Goal: Navigation & Orientation: Find specific page/section

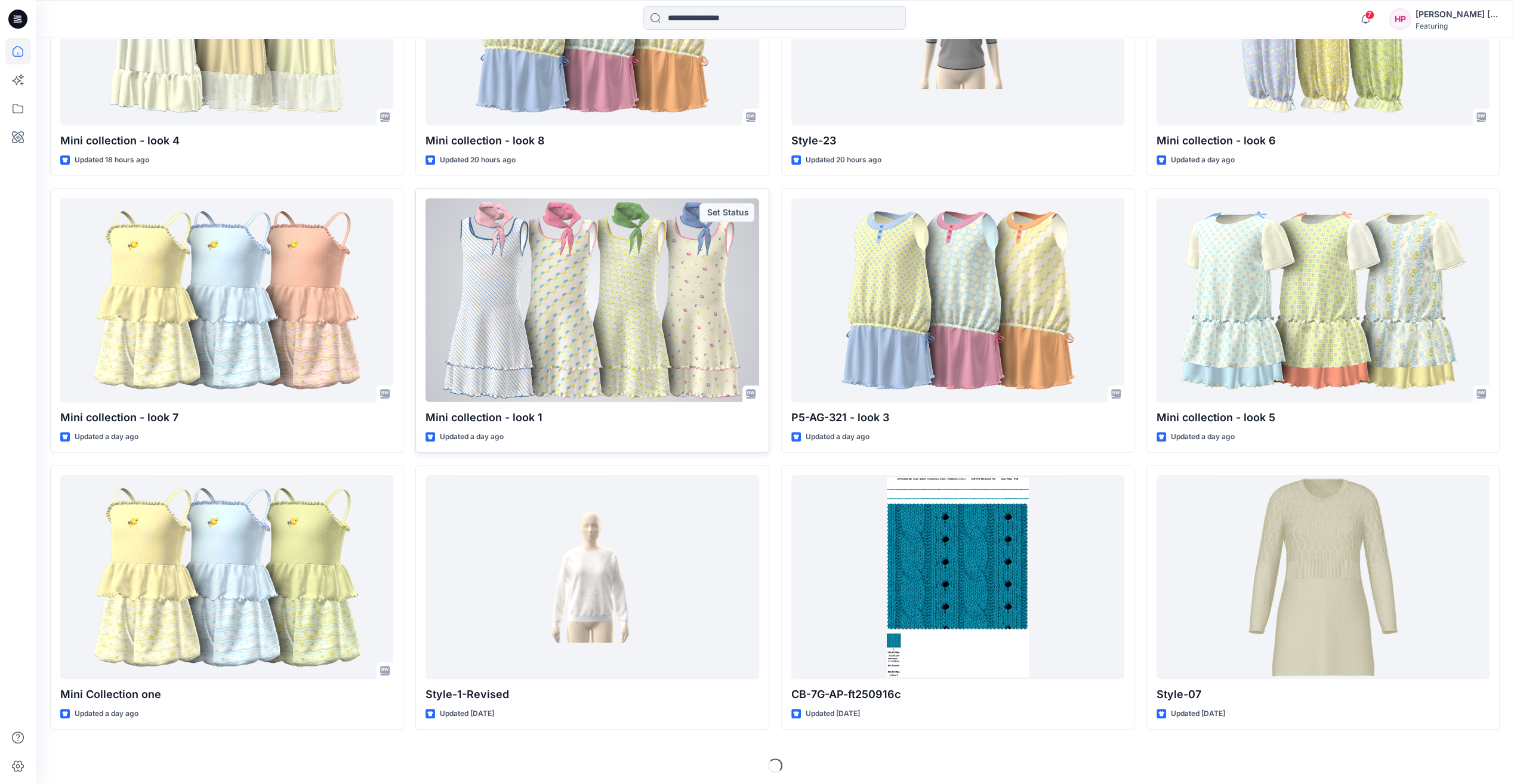
scroll to position [536, 0]
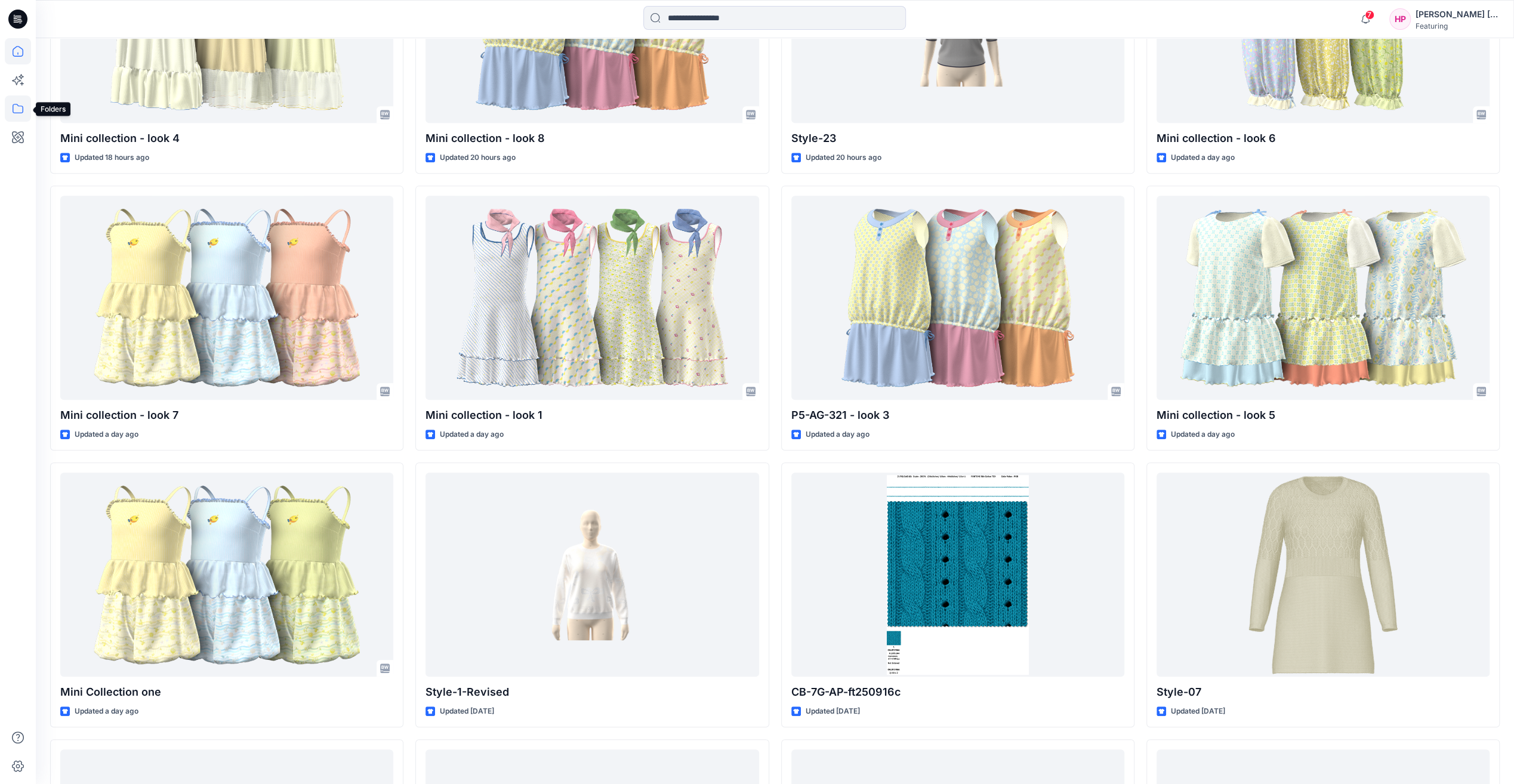
click at [21, 112] on icon at bounding box center [18, 108] width 26 height 26
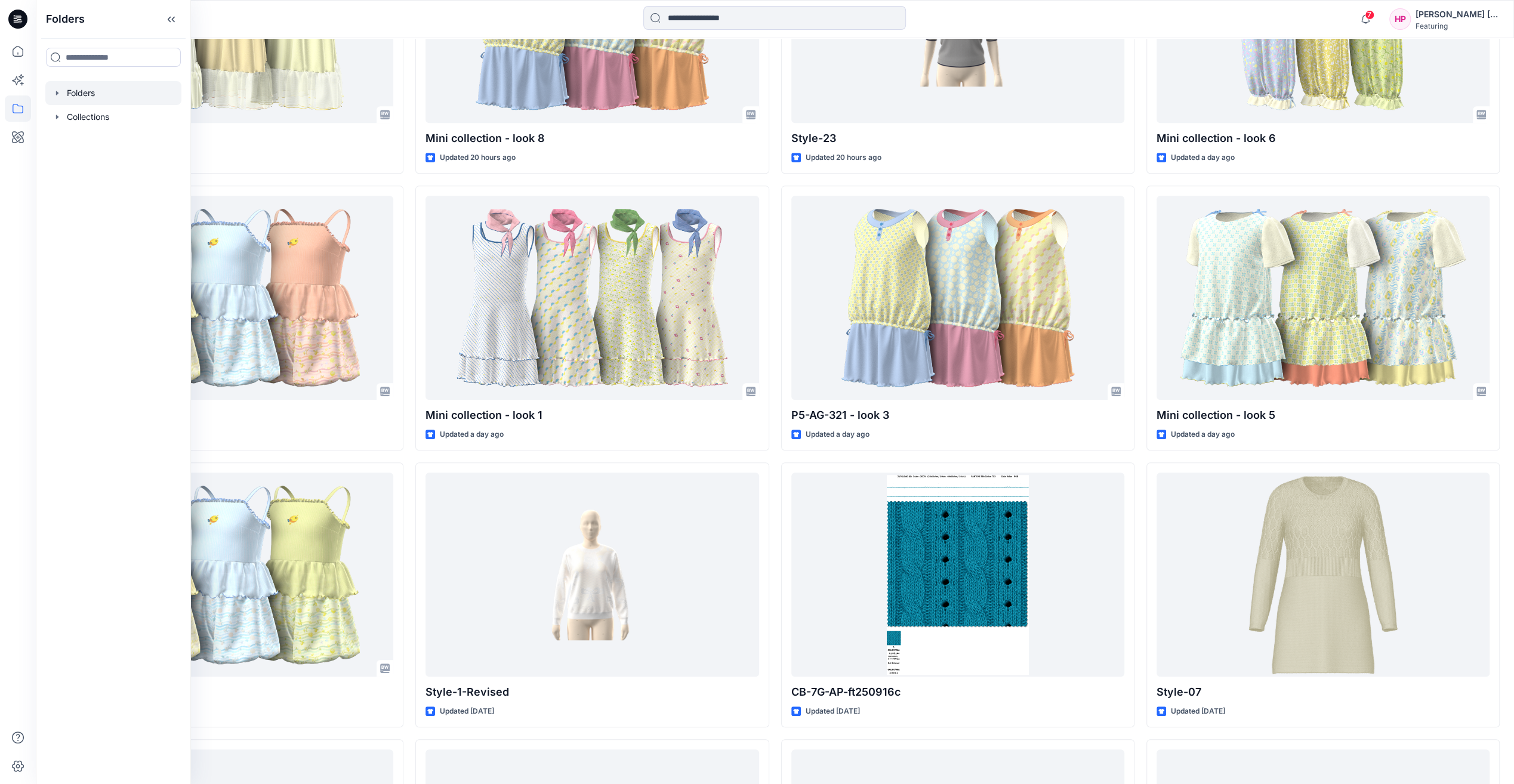
click at [92, 97] on div at bounding box center [113, 93] width 136 height 24
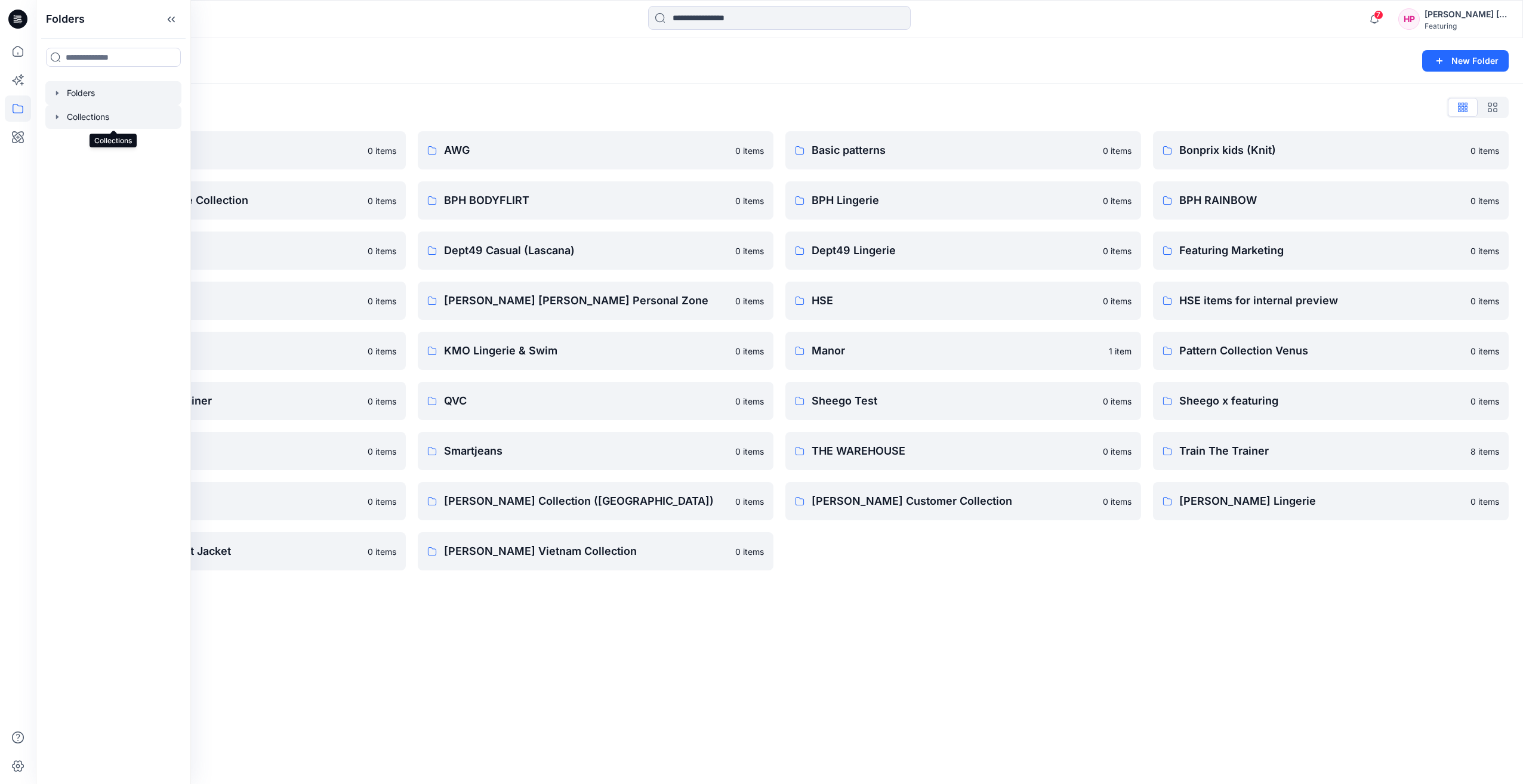
click at [89, 117] on div at bounding box center [113, 117] width 136 height 24
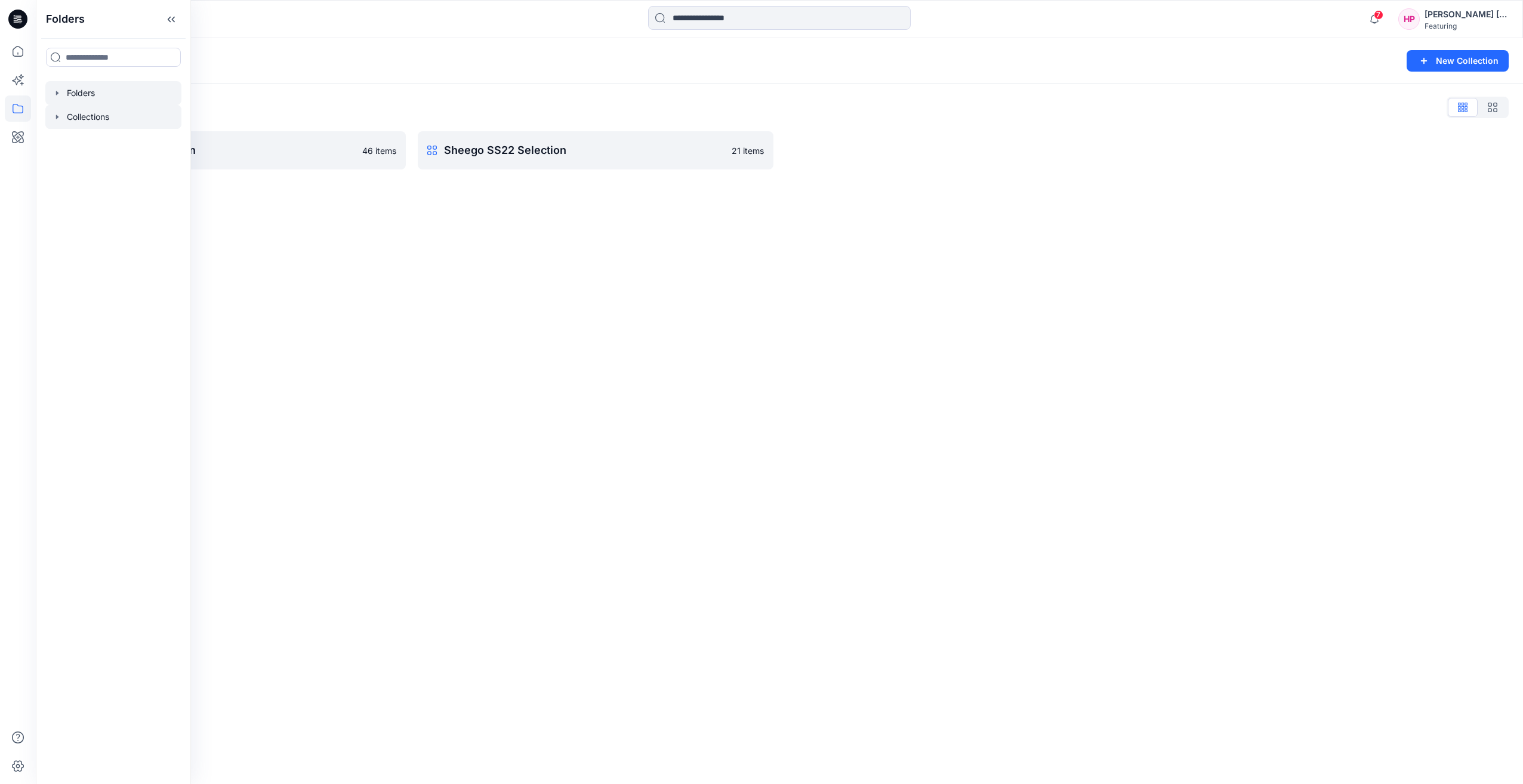
click at [92, 97] on div at bounding box center [113, 93] width 136 height 24
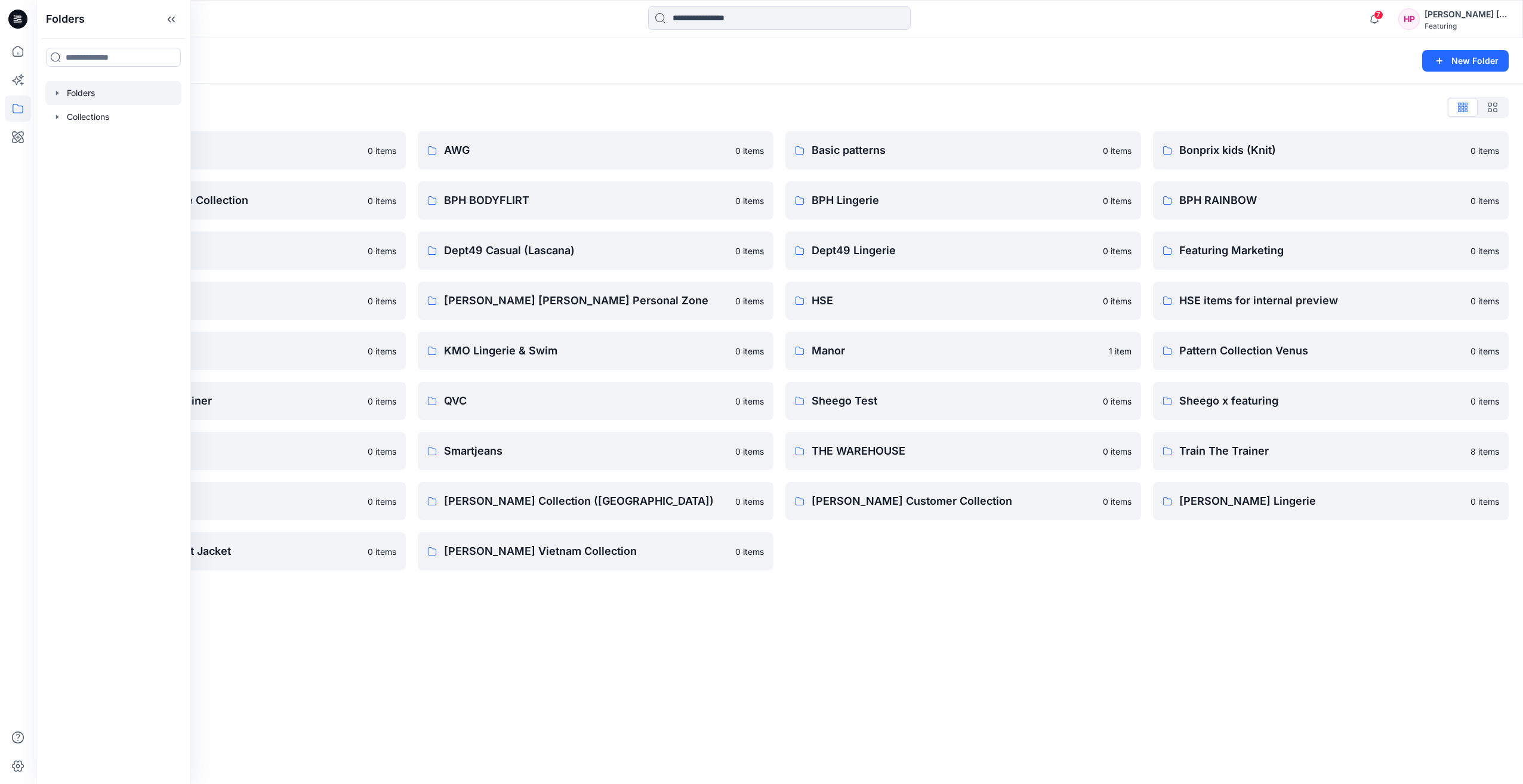
click at [577, 682] on div "Folders New Folder Folders List 3D Knit asset 0 items Bonprix SS24 Lingerie Col…" at bounding box center [779, 411] width 1487 height 746
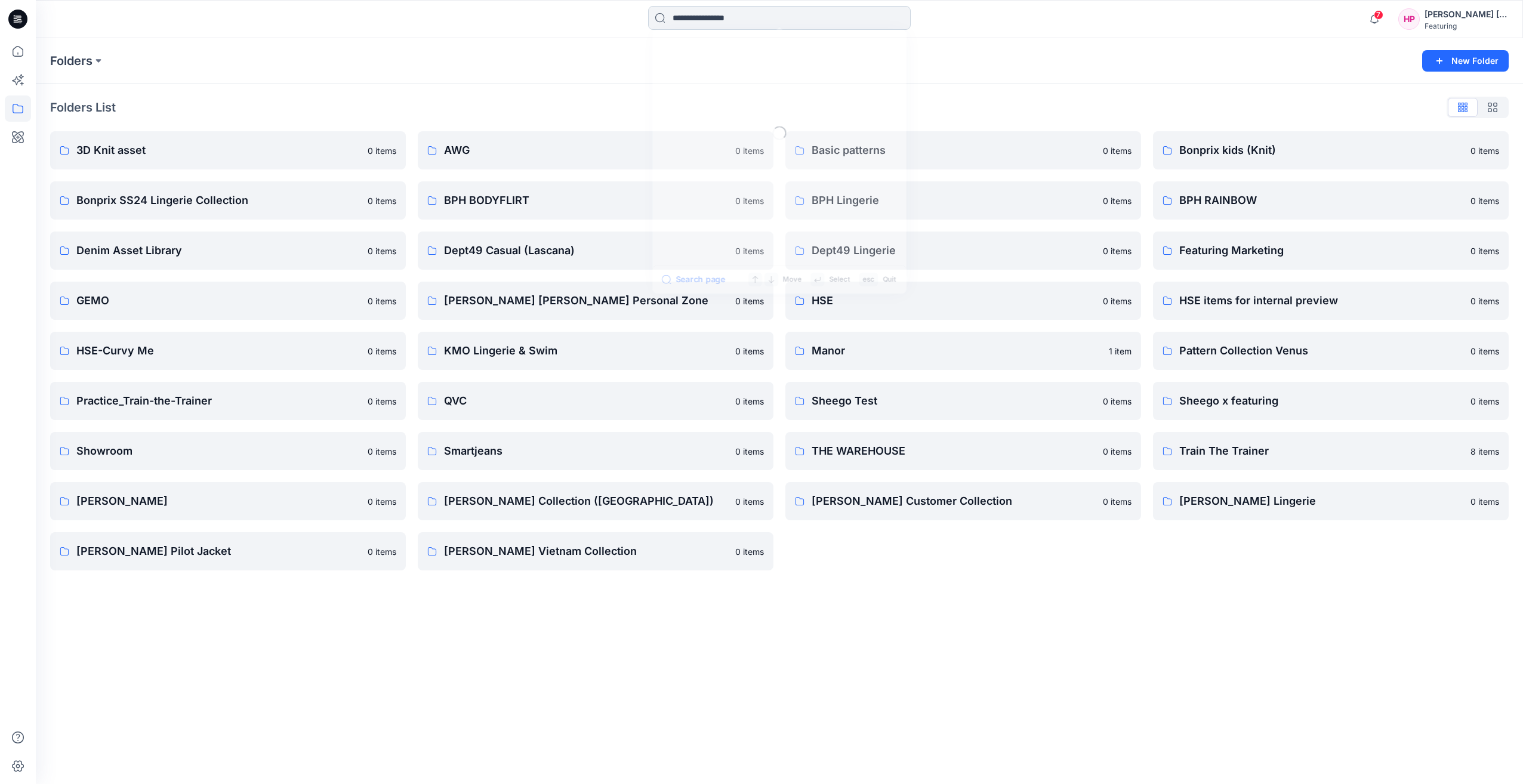
click at [759, 19] on input at bounding box center [779, 18] width 262 height 24
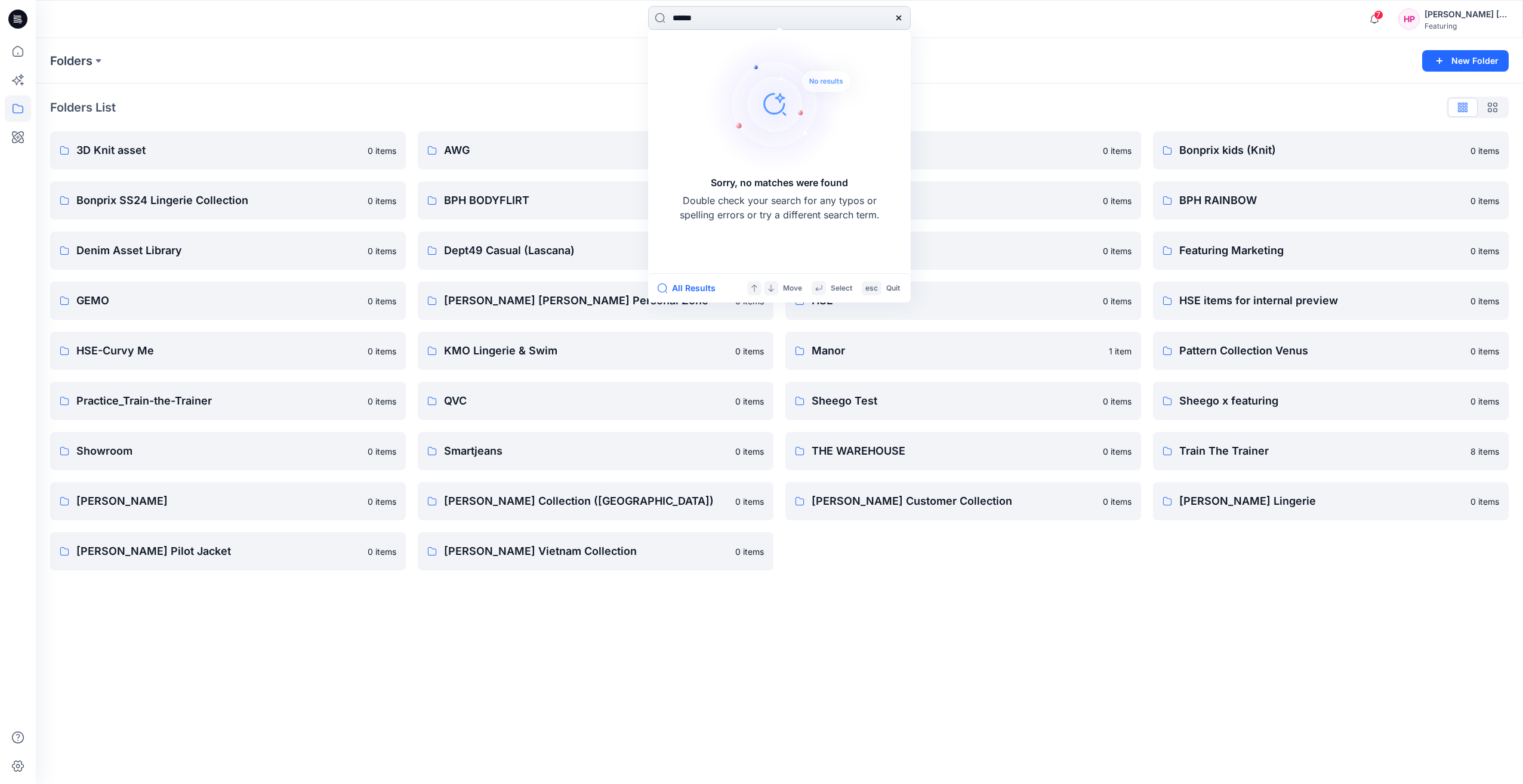
type input "******"
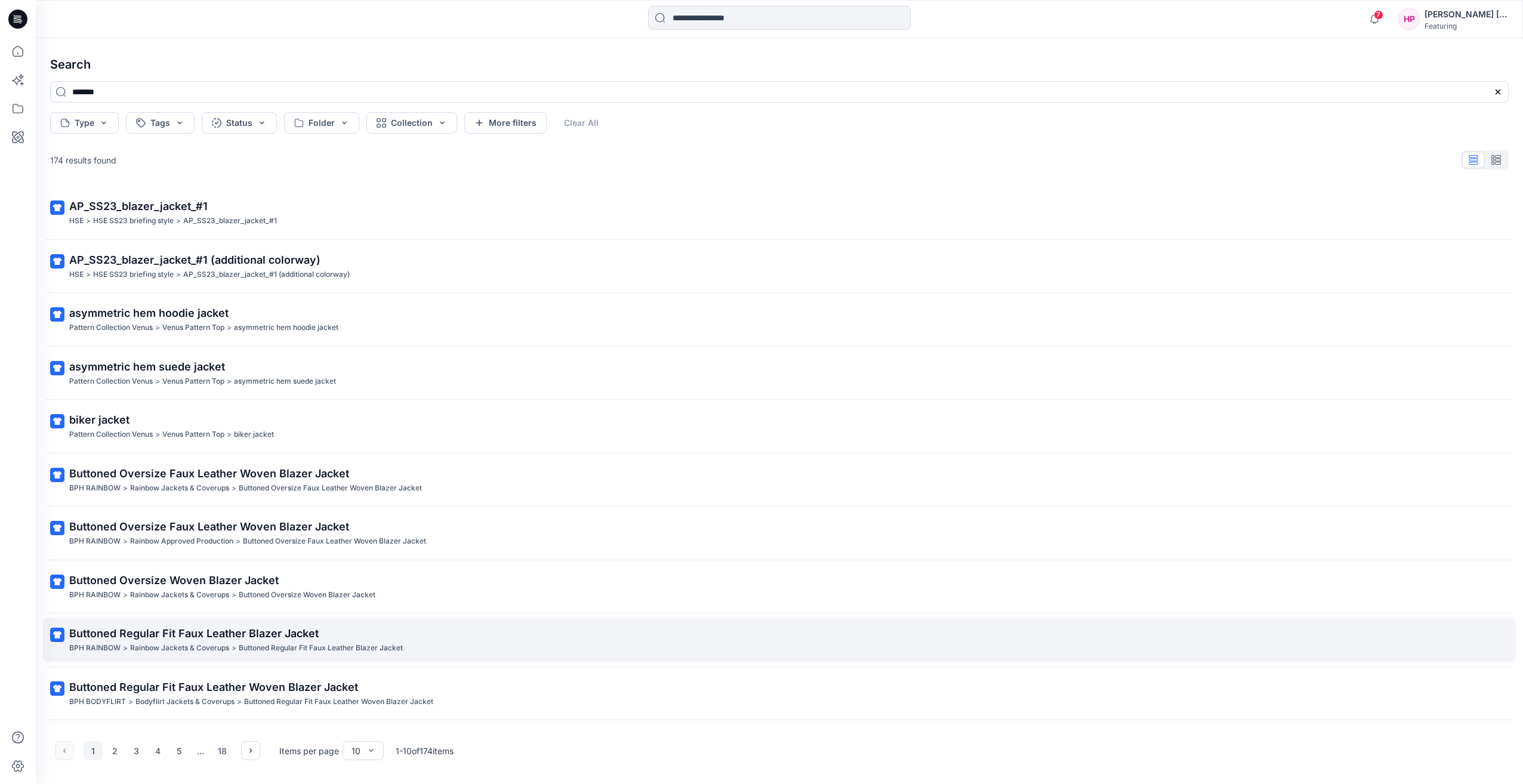
click at [207, 642] on p "Rainbow Jackets & Coverups" at bounding box center [179, 648] width 99 height 12
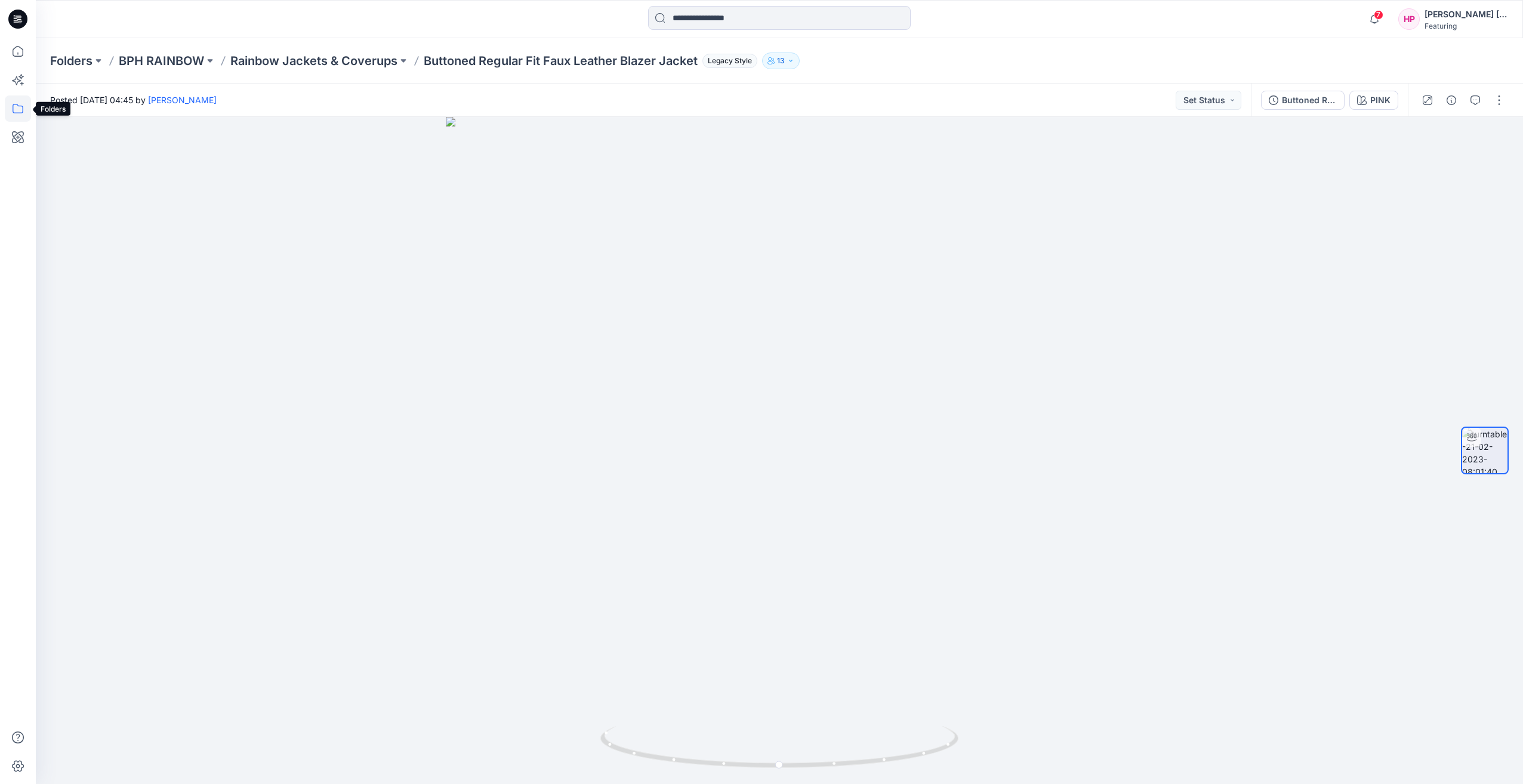
click at [21, 112] on icon at bounding box center [18, 108] width 26 height 26
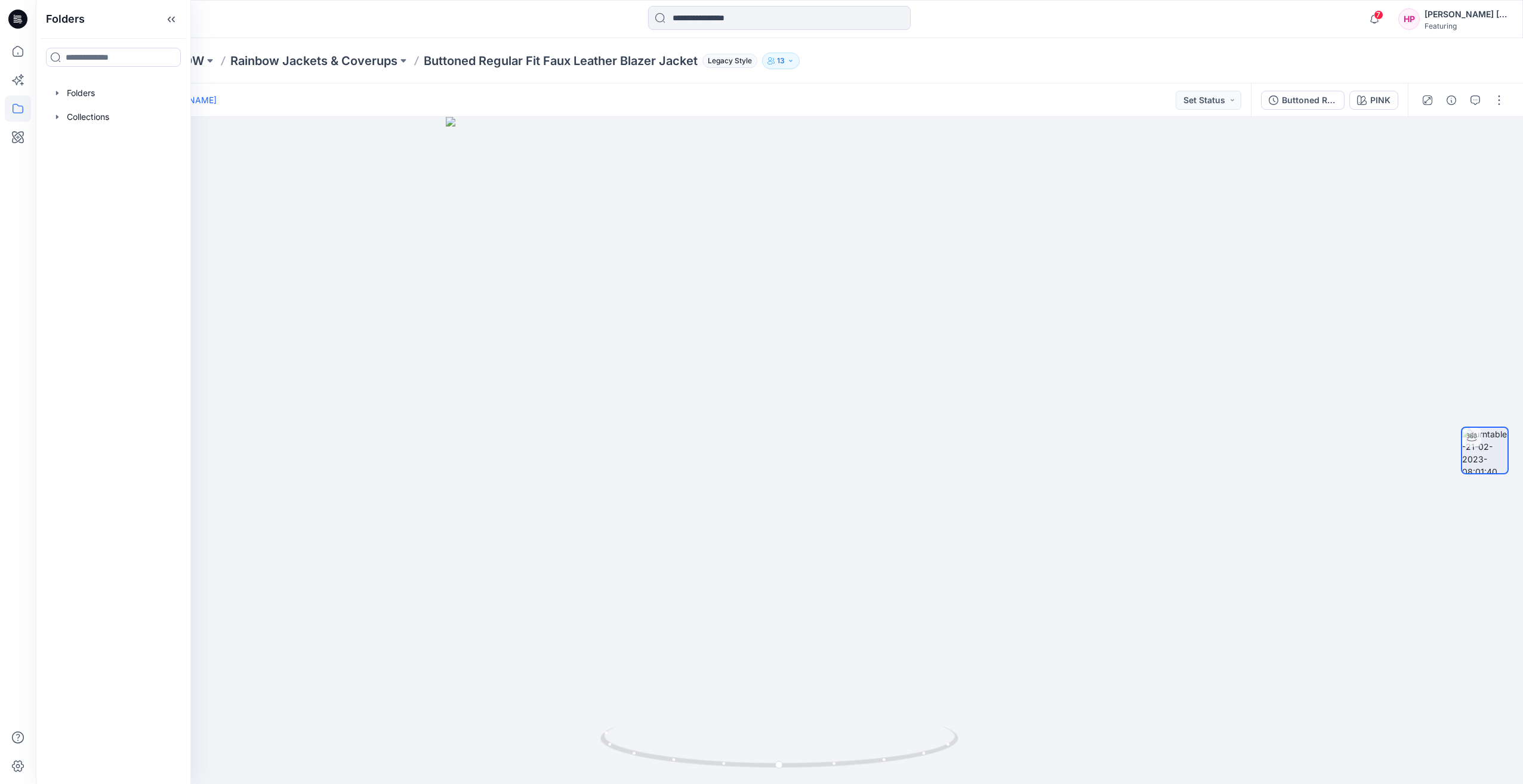
click at [21, 112] on icon at bounding box center [18, 108] width 26 height 26
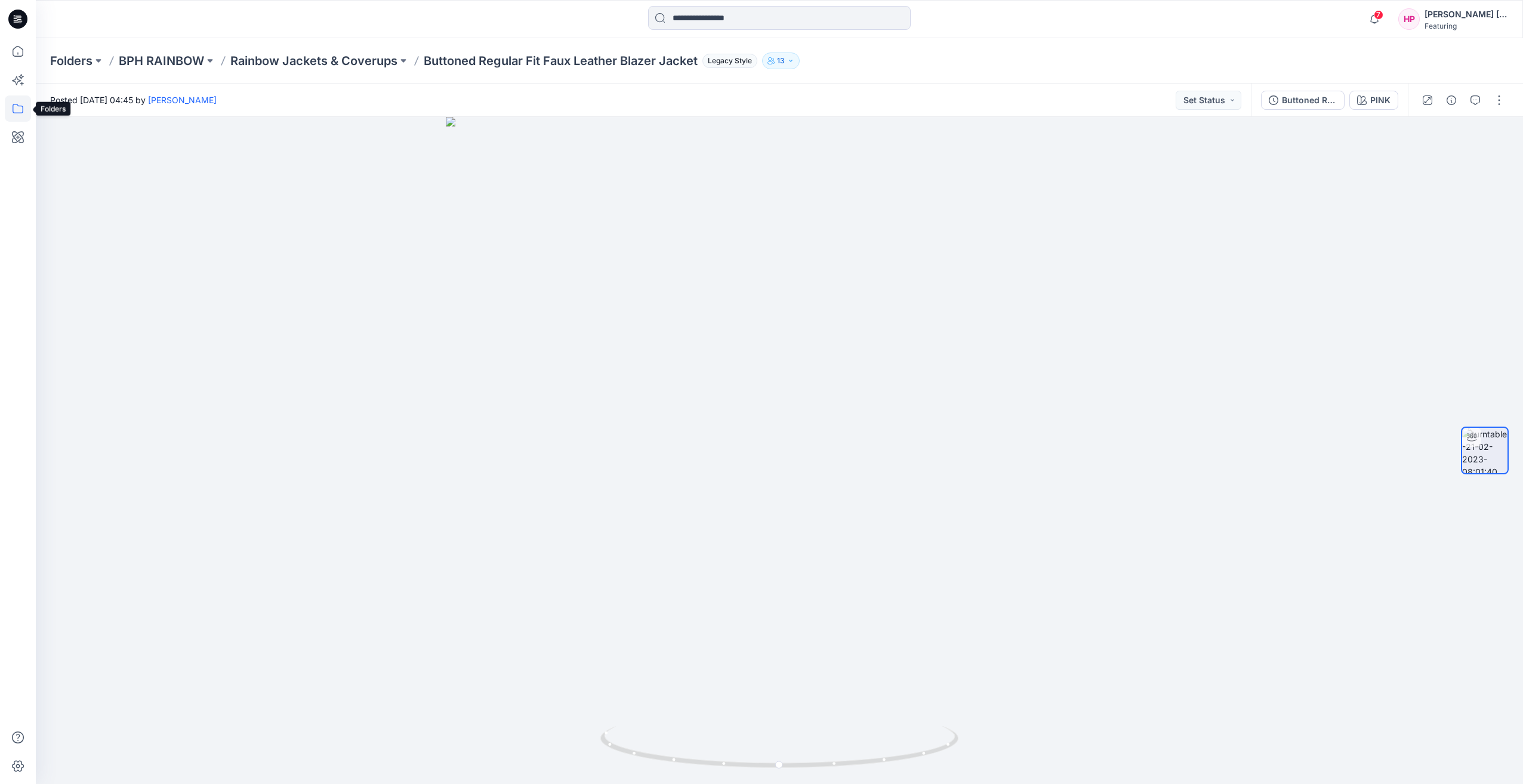
click at [14, 108] on icon at bounding box center [18, 108] width 26 height 26
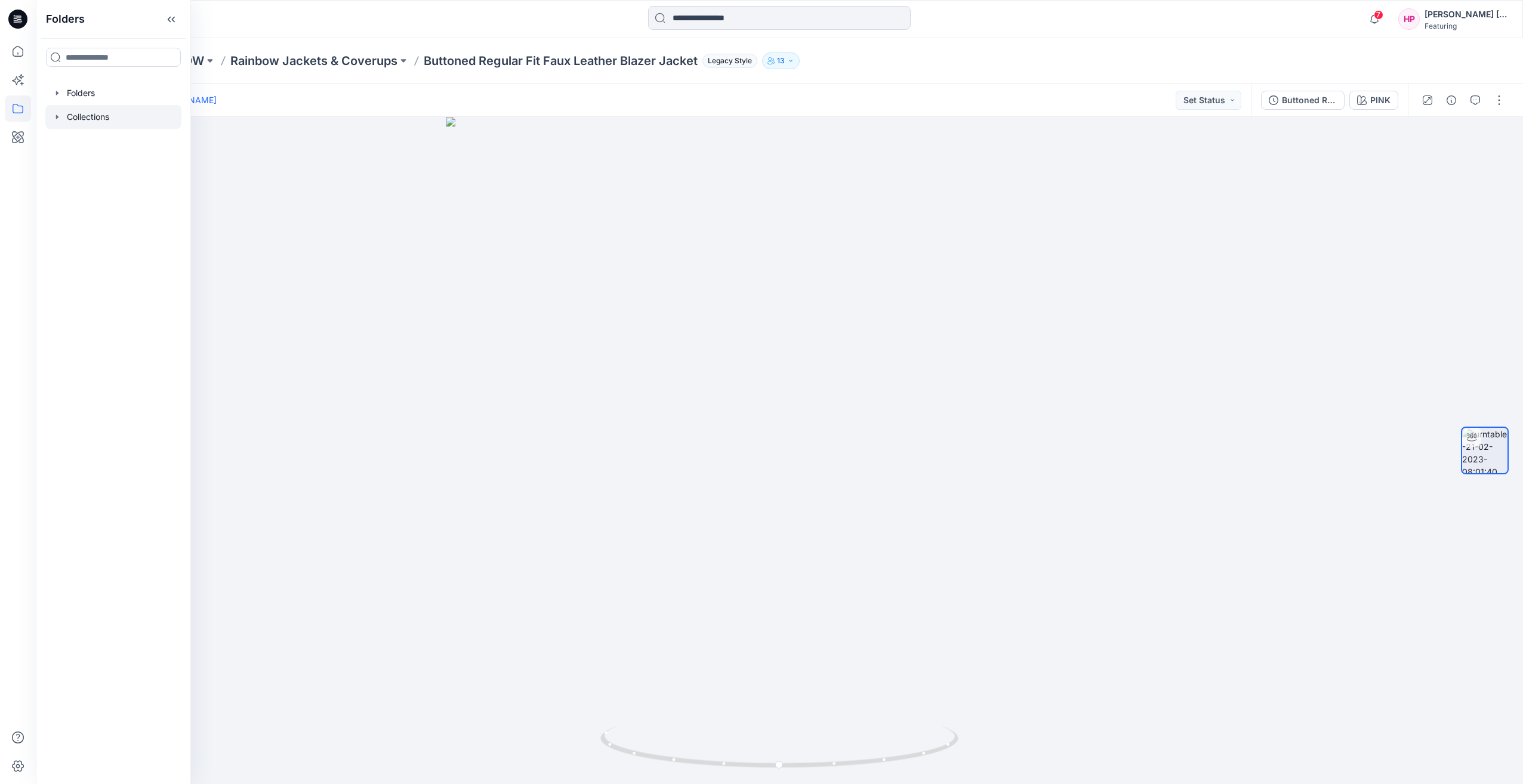
click at [80, 110] on div at bounding box center [113, 117] width 136 height 24
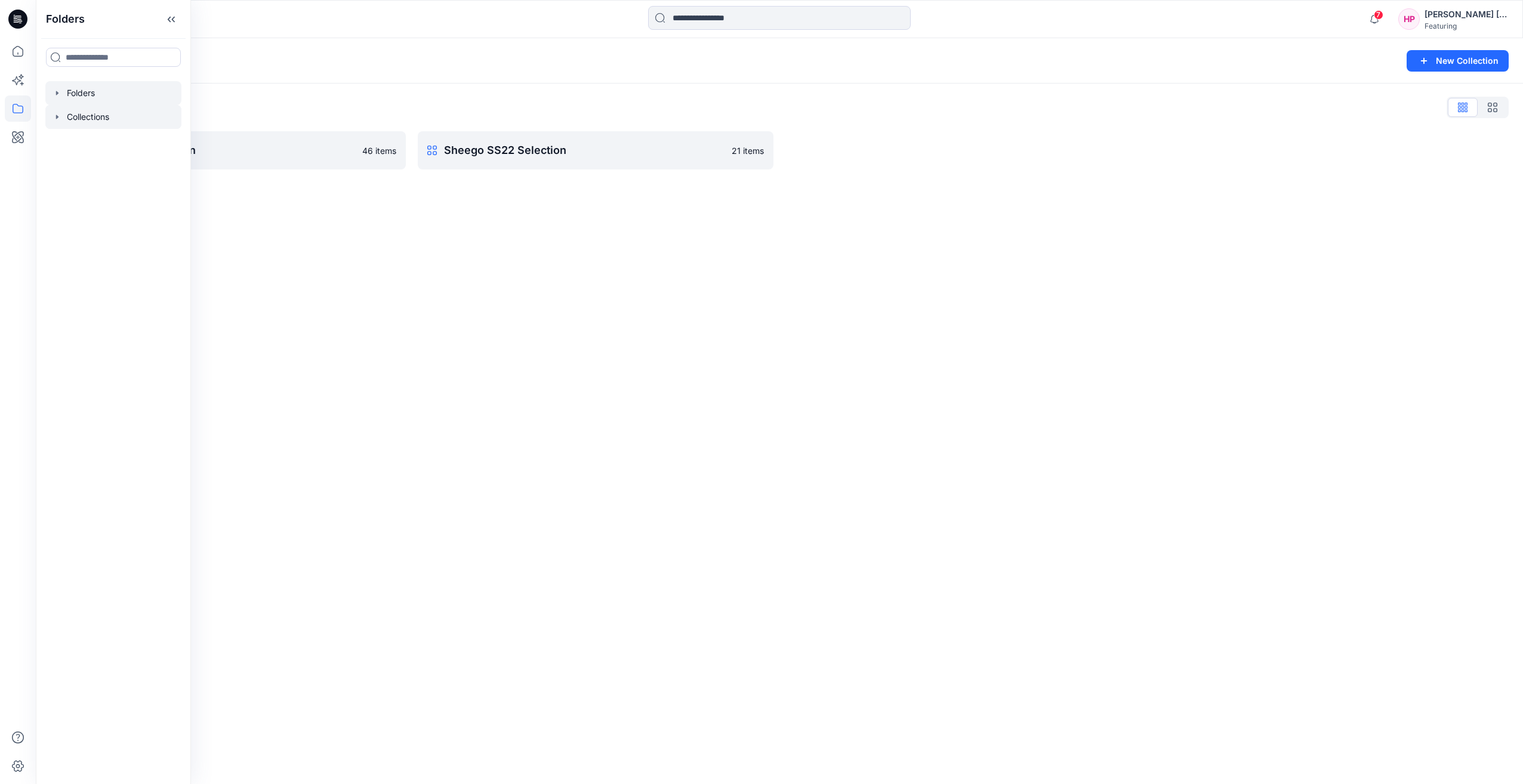
click at [102, 92] on div at bounding box center [113, 93] width 136 height 24
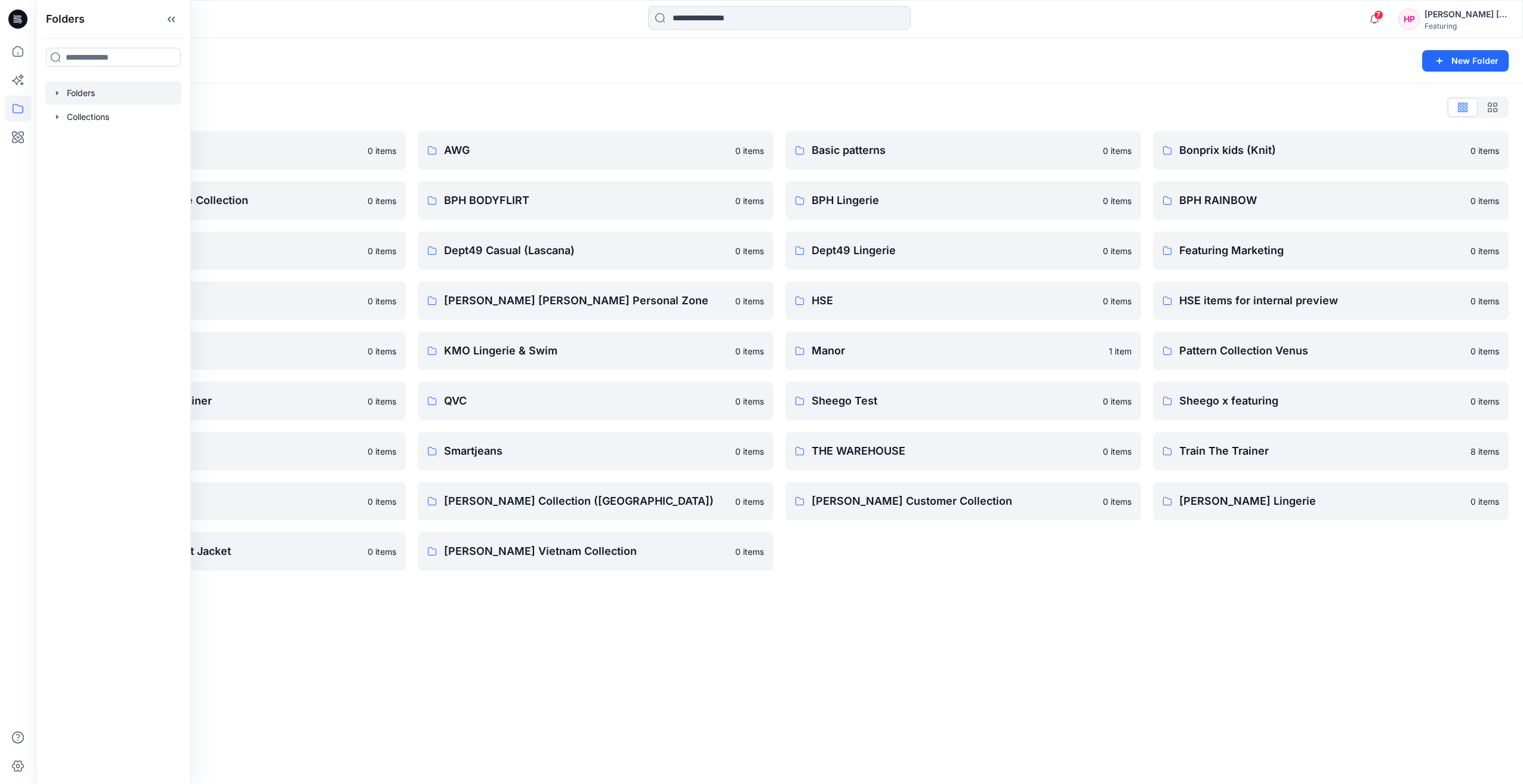
click at [433, 633] on div "Folders New Folder Folders List 3D Knit asset 0 items Bonprix SS24 Lingerie Col…" at bounding box center [779, 411] width 1487 height 746
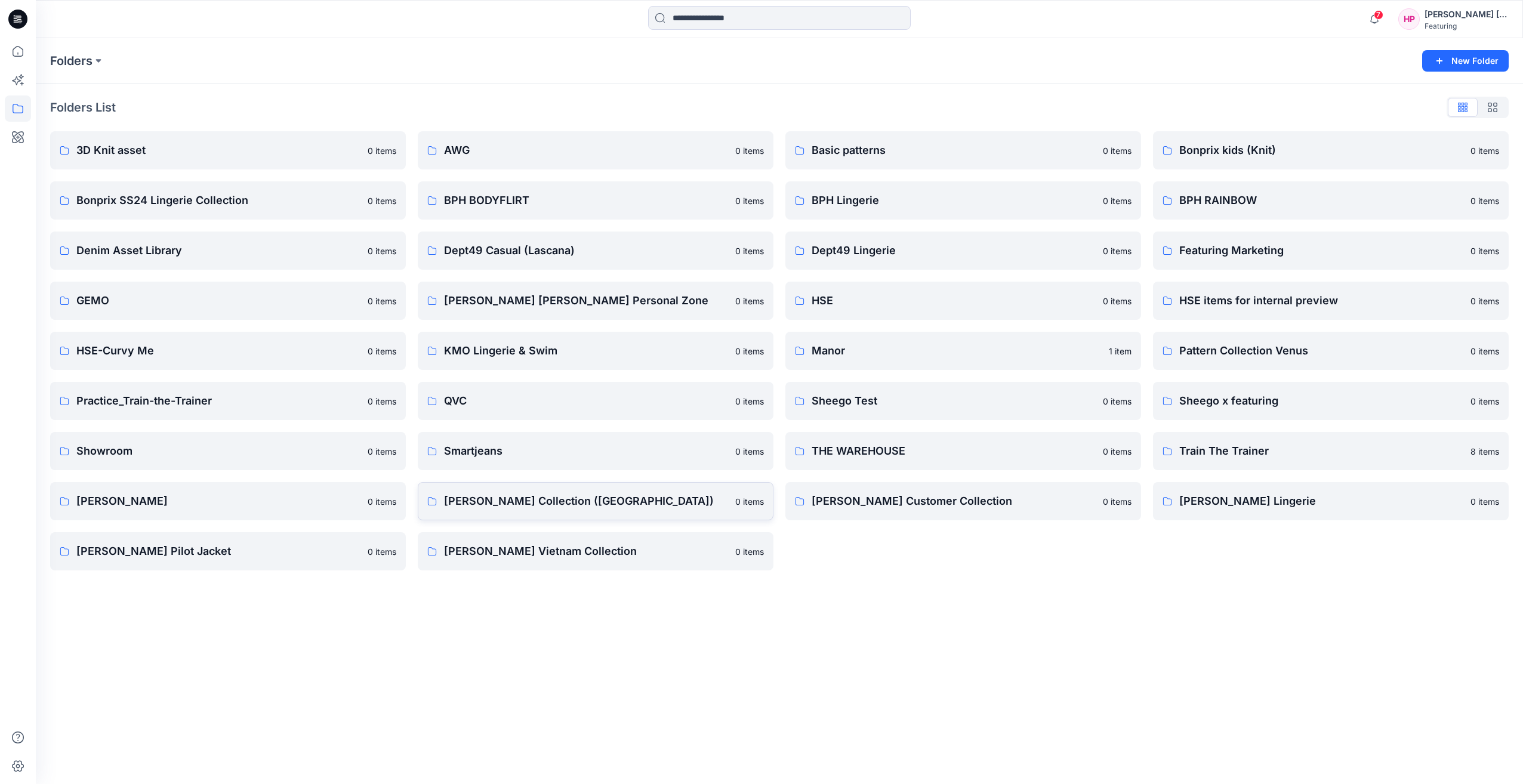
click at [596, 502] on p "[PERSON_NAME] Collection ([GEOGRAPHIC_DATA])" at bounding box center [586, 501] width 284 height 16
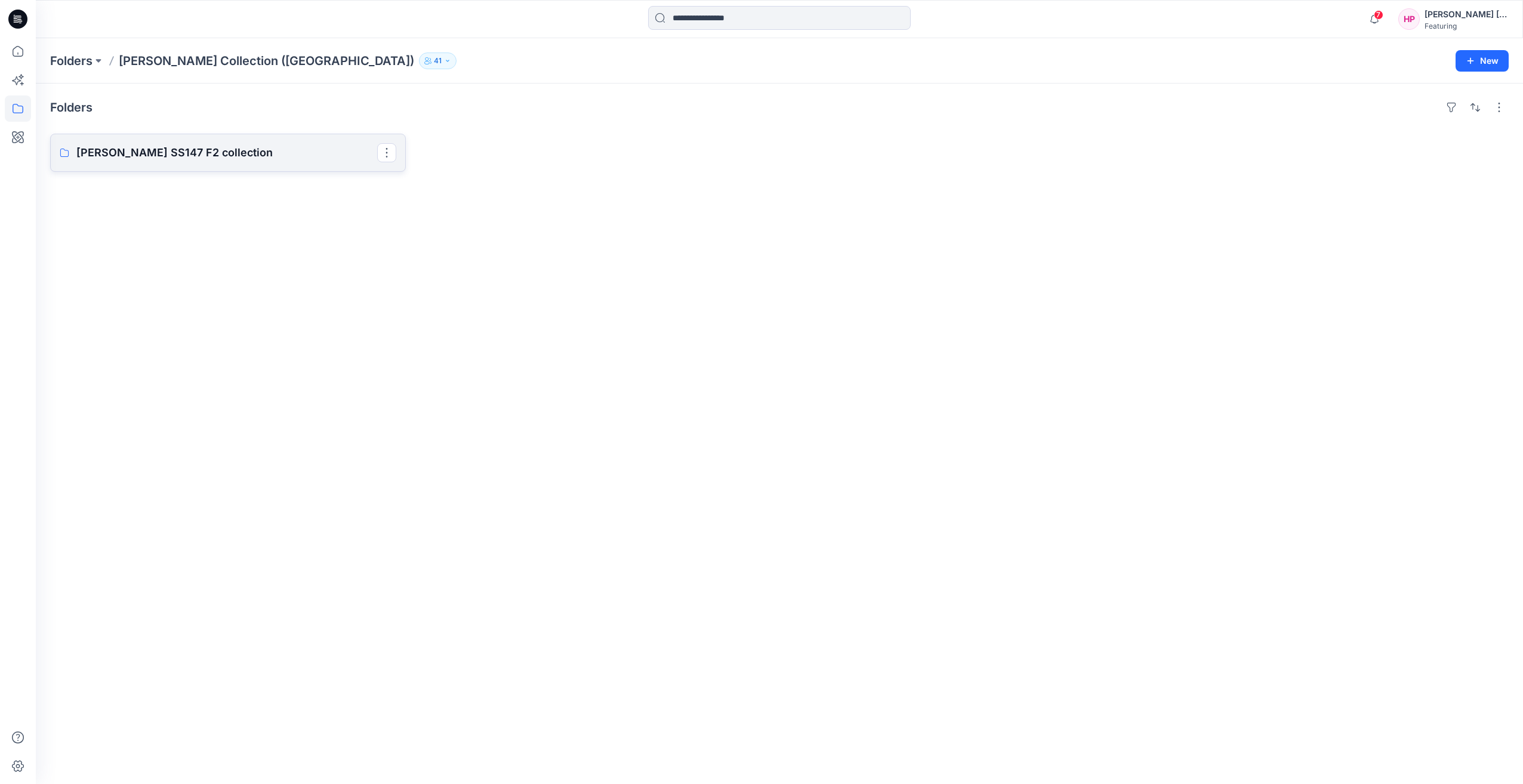
click at [117, 161] on link "[PERSON_NAME] SS147 F2 collection" at bounding box center [228, 153] width 356 height 38
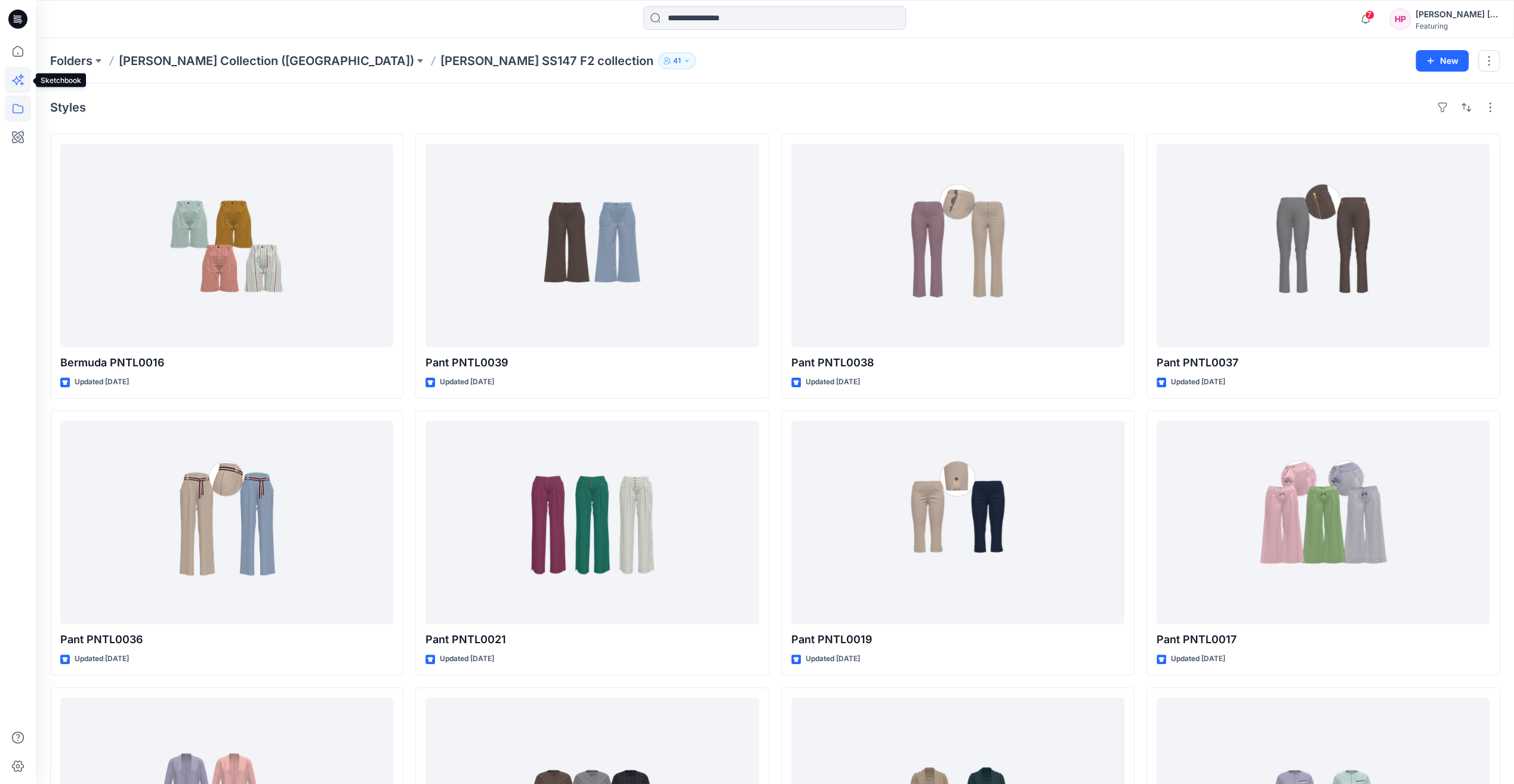
click at [16, 73] on icon at bounding box center [18, 80] width 26 height 26
